Goal: Task Accomplishment & Management: Use online tool/utility

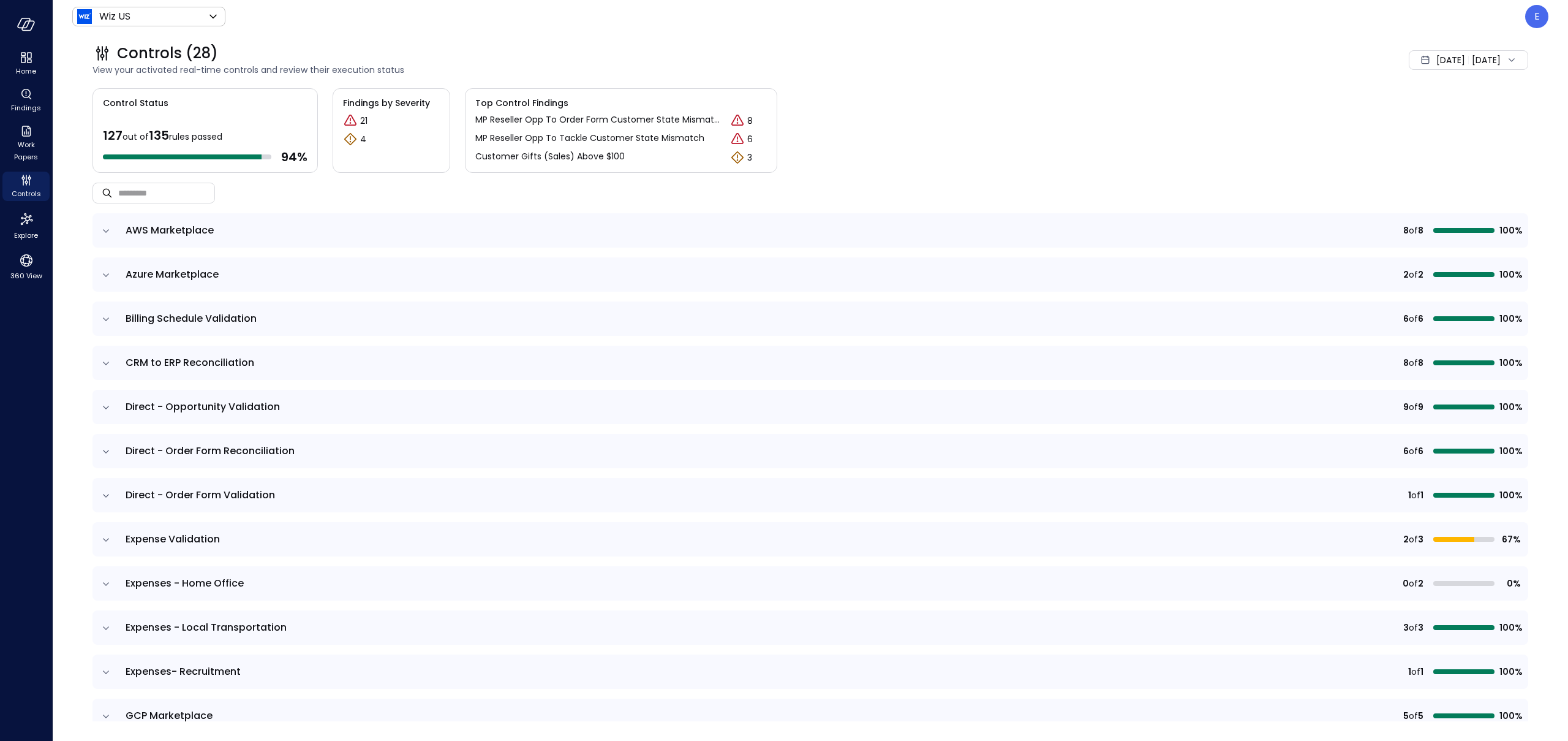
click at [108, 546] on icon "expand row" at bounding box center [105, 539] width 12 height 12
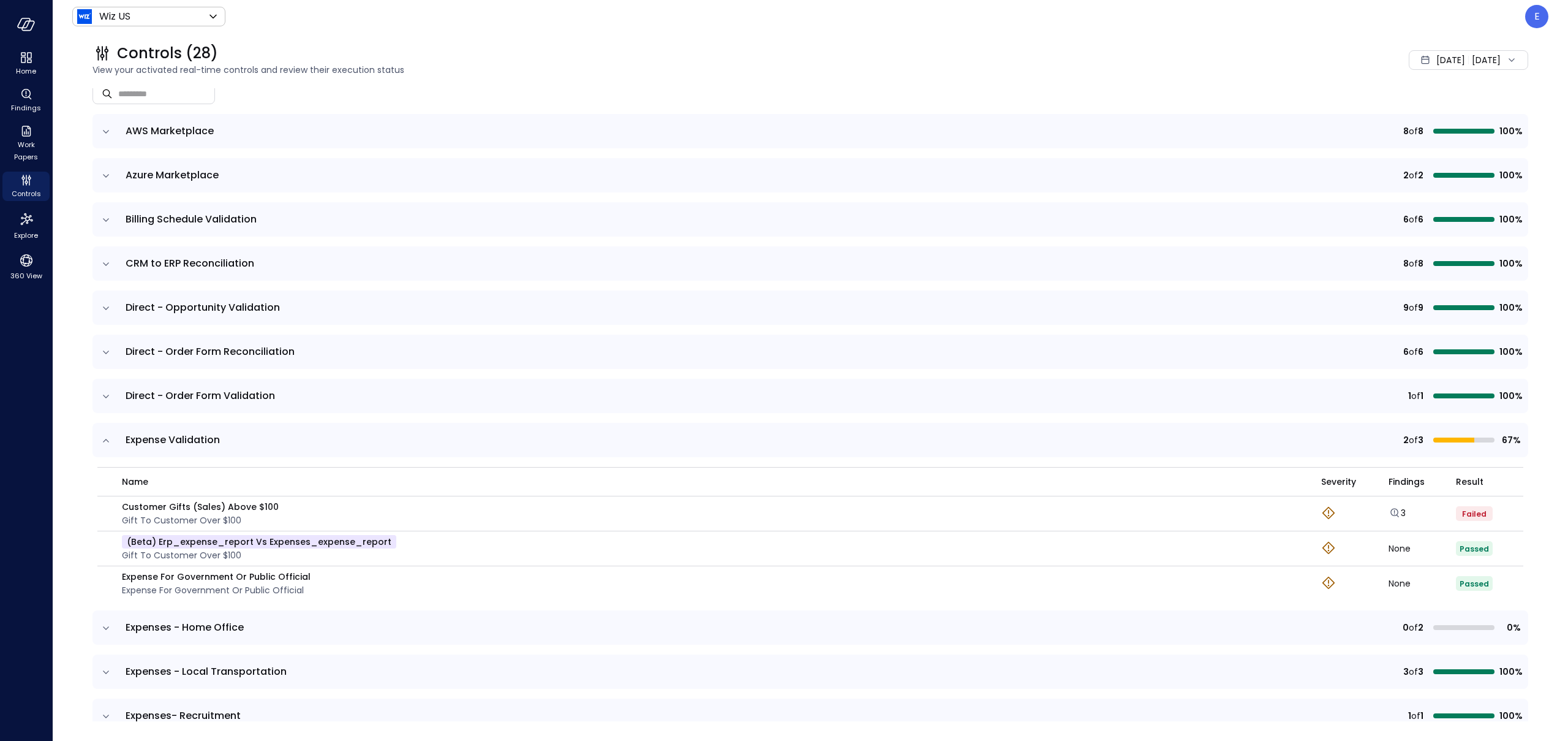
scroll to position [107, 0]
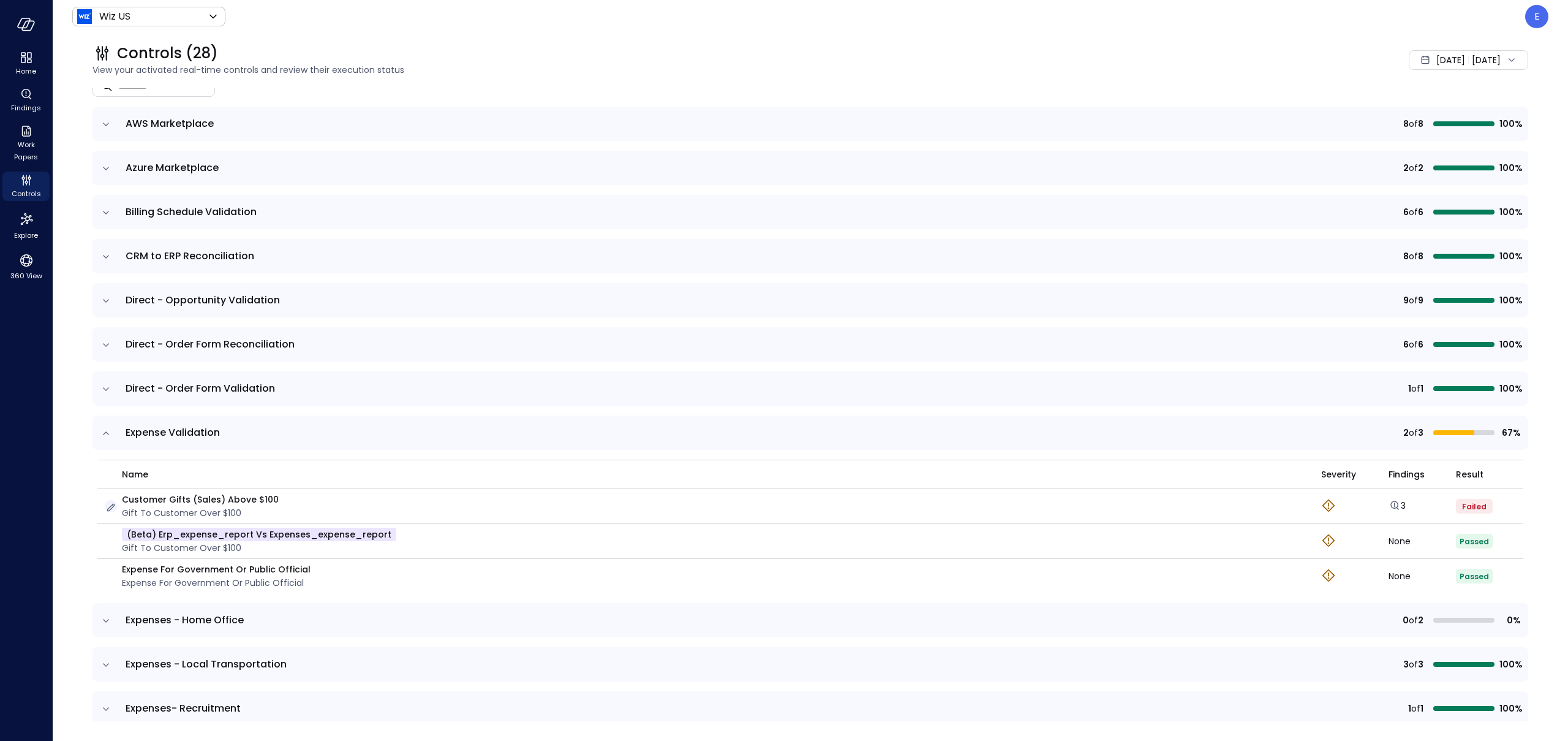
click at [115, 508] on icon "button" at bounding box center [110, 507] width 12 height 12
